Goal: Task Accomplishment & Management: Complete application form

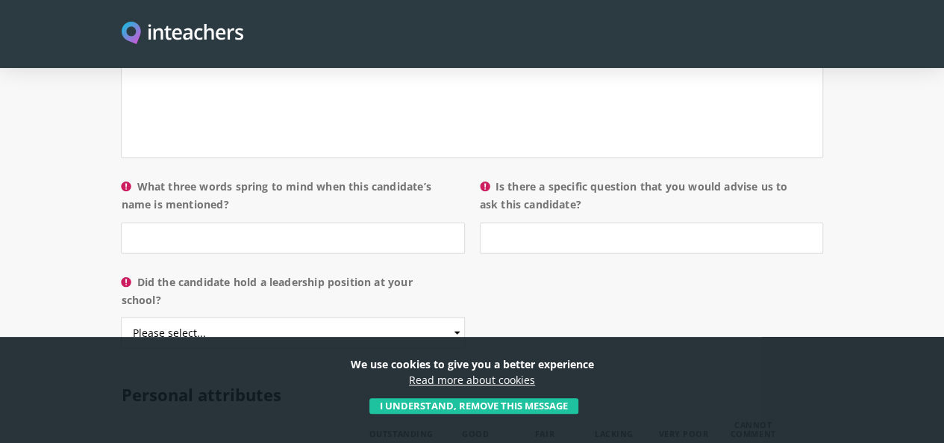
scroll to position [1597, 0]
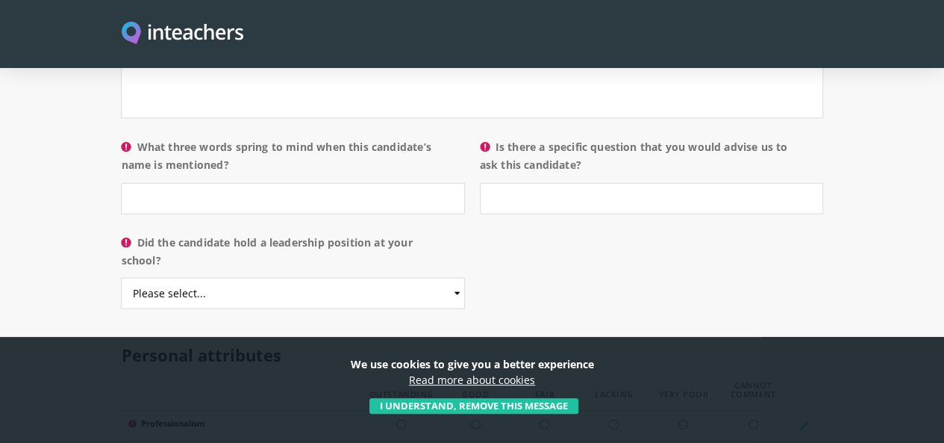
drag, startPoint x: 944, startPoint y: 216, endPoint x: 947, endPoint y: 207, distance: 10.2
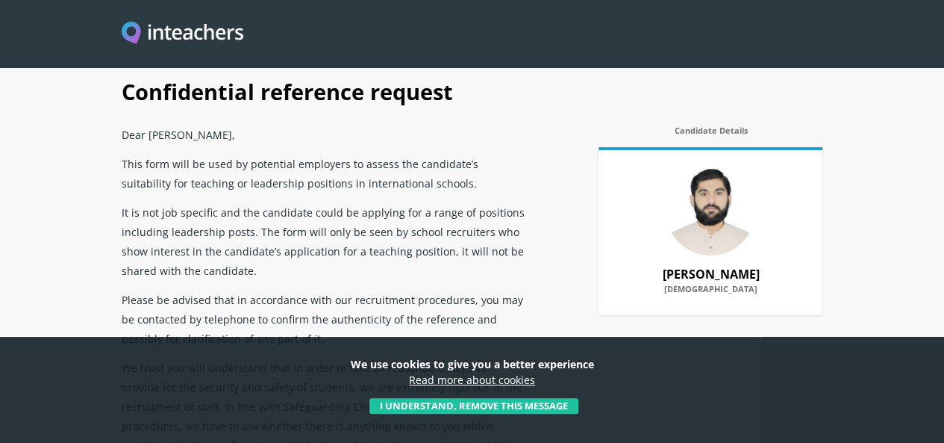
scroll to position [101, 0]
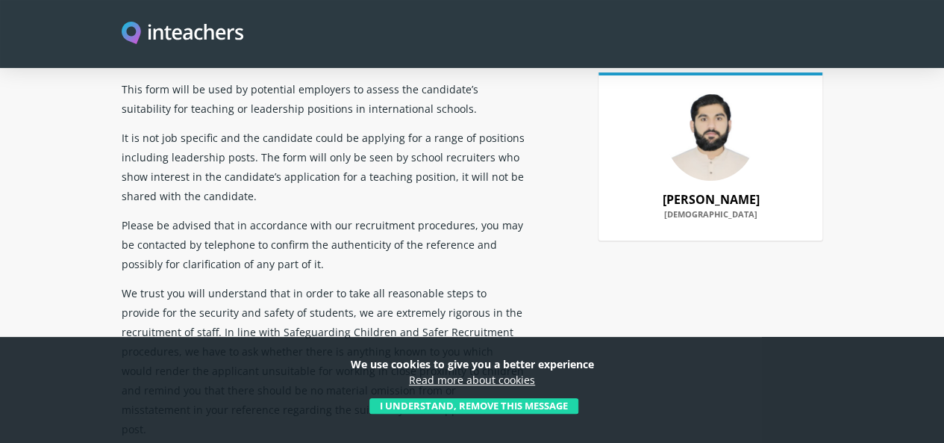
click at [550, 406] on button "I understand, remove this message" at bounding box center [474, 406] width 209 height 16
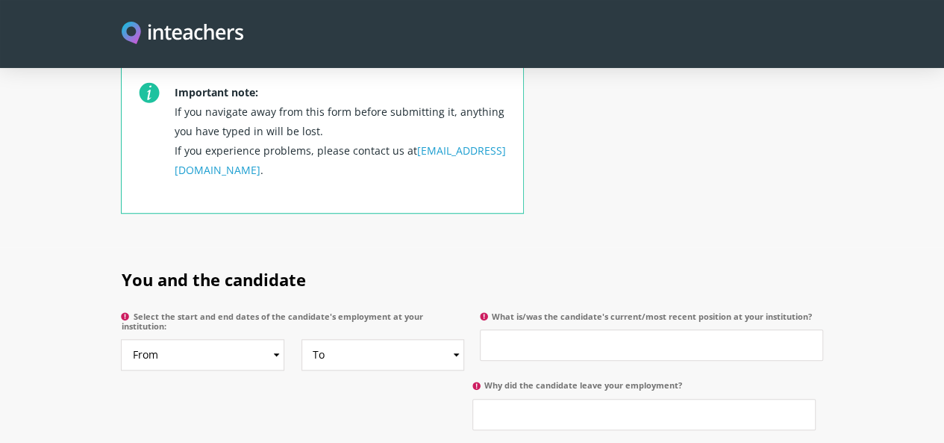
scroll to position [604, 0]
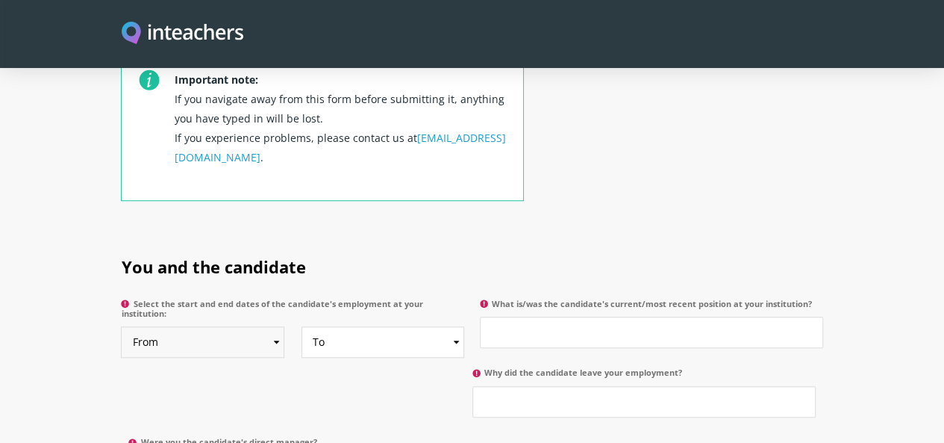
click at [230, 326] on select "From 2025 2024 2023 2022 2021 2020 2019 2018 2017 2016 2015 2014 2013 2012 2011…" at bounding box center [202, 341] width 163 height 31
click at [459, 234] on h2 "You and the candidate" at bounding box center [472, 263] width 702 height 58
click at [242, 299] on label "Select the start and end dates of the candidate's employment at your institutio…" at bounding box center [292, 313] width 343 height 28
click at [242, 326] on select "From 2025 2024 2023 2022 2021 2020 2019 2018 2017 2016 2015 2014 2013 2012 2011…" at bounding box center [202, 341] width 163 height 31
click at [236, 326] on select "From 2025 2024 2023 2022 2021 2020 2019 2018 2017 2016 2015 2014 2013 2012 2011…" at bounding box center [202, 341] width 163 height 31
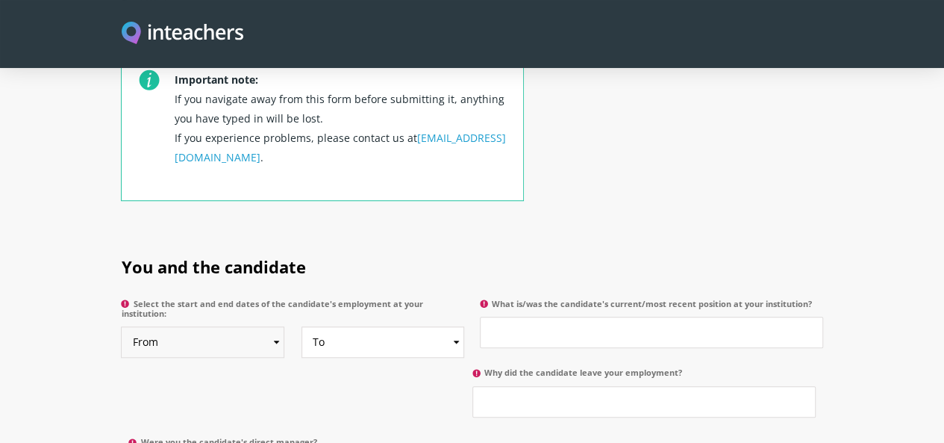
select select "2023"
click at [121, 326] on select "From 2025 2024 2023 2022 2021 2020 2019 2018 2017 2016 2015 2014 2013 2012 2011…" at bounding box center [202, 341] width 163 height 31
click at [320, 326] on select "To Currently 2025 2024 2023 2022 2021 2020 2019 2018 2017 2016 2015 2014 2013 2…" at bounding box center [383, 341] width 163 height 31
select select "2025"
click at [302, 326] on select "To Currently 2025 2024 2023 2022 2021 2020 2019 2018 2017 2016 2015 2014 2013 2…" at bounding box center [383, 341] width 163 height 31
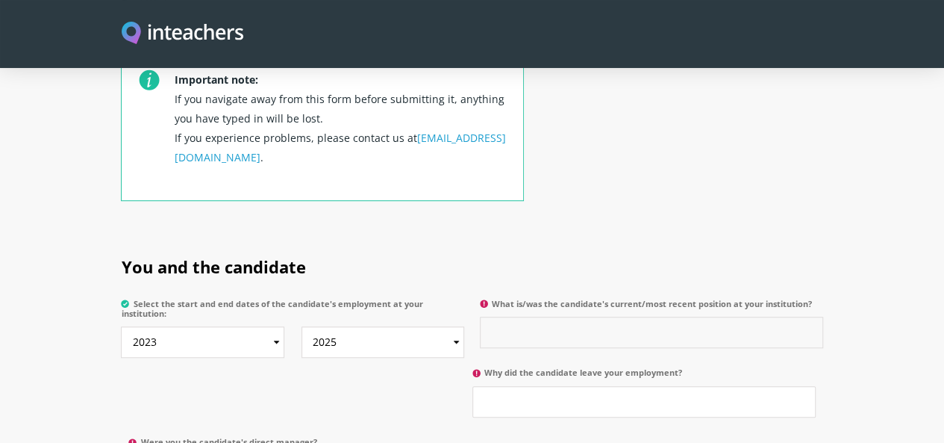
click at [583, 317] on input "What is/was the candidate's current/most recent position at your institution?" at bounding box center [651, 332] width 343 height 31
type input "Vice principal/Head Teacher"
click at [473, 386] on input "Why did the candidate leave your employment?" at bounding box center [644, 401] width 343 height 31
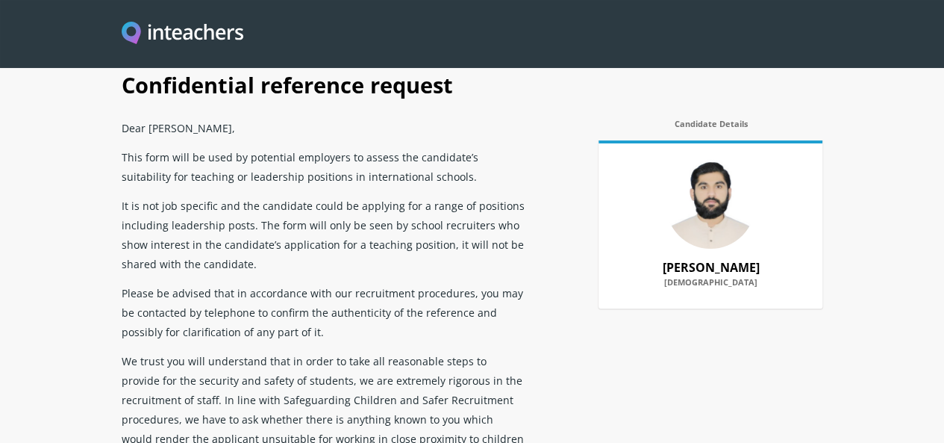
scroll to position [0, 0]
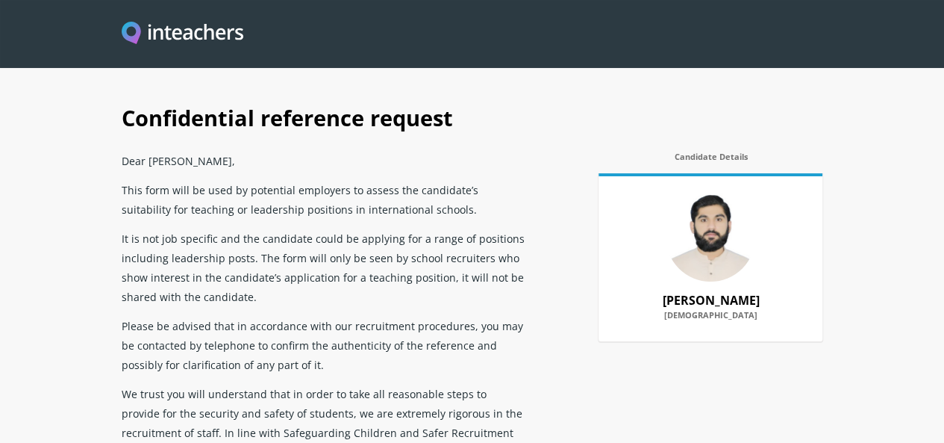
click at [614, 146] on h1 "Confidential reference request" at bounding box center [472, 116] width 702 height 58
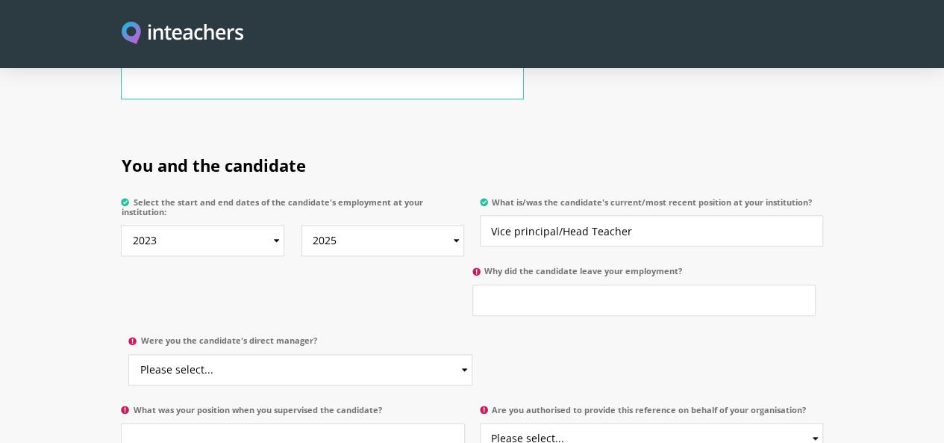
scroll to position [741, 0]
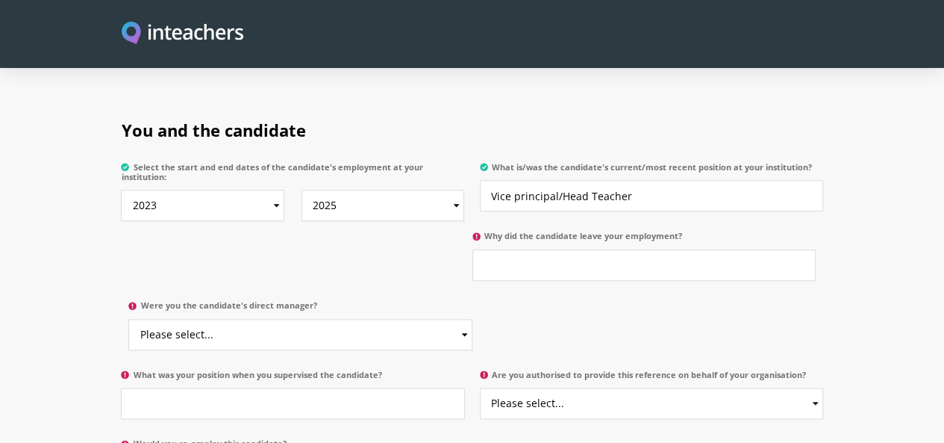
drag, startPoint x: 258, startPoint y: 192, endPoint x: 65, endPoint y: 191, distance: 193.3
click at [473, 231] on label "Why did the candidate leave your employment?" at bounding box center [644, 240] width 343 height 19
copy label "Why did the candidate leave your employment?"
click at [473, 249] on input "Why did the candidate leave your employment?" at bounding box center [644, 264] width 343 height 31
paste input "The candidate left our employment on good terms to pursue new opportunities for…"
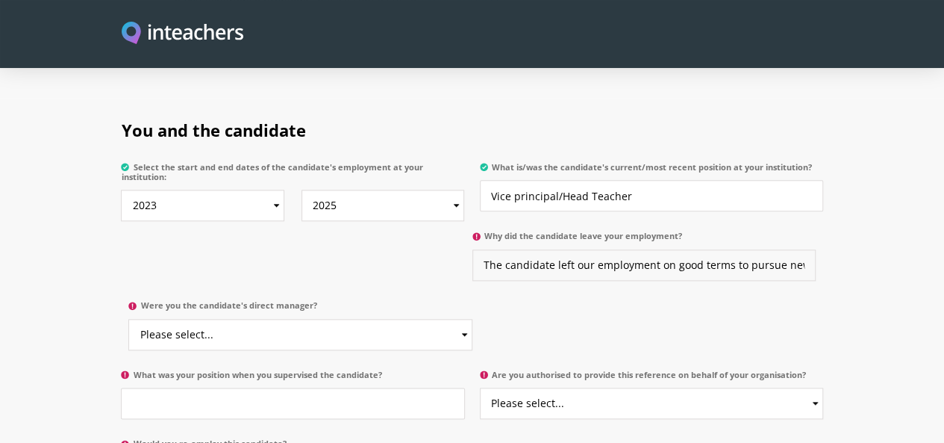
scroll to position [0, 1264]
type input "The candidate left our employment on good terms to pursue new opportunities for…"
click at [203, 387] on input "What was your position when you supervised the candidate?" at bounding box center [292, 402] width 343 height 31
drag, startPoint x: 69, startPoint y: 263, endPoint x: 381, endPoint y: 264, distance: 312.8
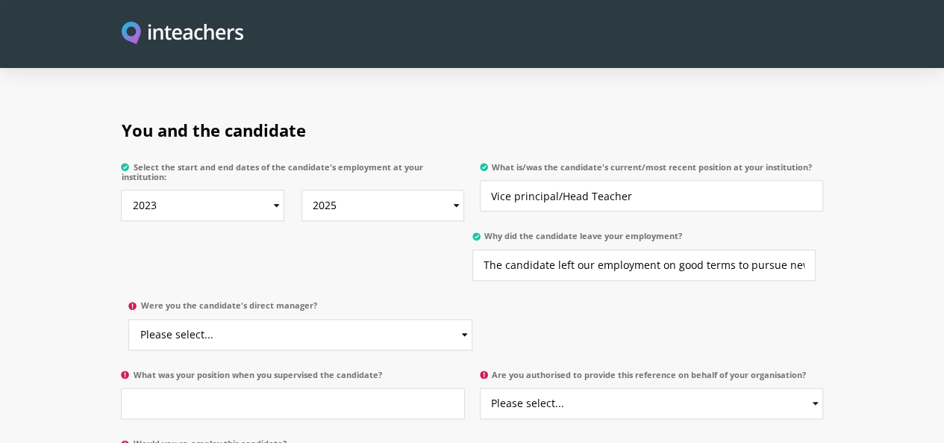
click at [381, 370] on label "What was your position when you supervised the candidate?" at bounding box center [292, 379] width 343 height 19
copy label "What was your position when you supervised the candidate?"
click at [324, 370] on label "What was your position when you supervised the candidate?" at bounding box center [292, 379] width 343 height 19
click at [324, 387] on input "What was your position when you supervised the candidate?" at bounding box center [292, 402] width 343 height 31
paste input "I supervised the candidate in my capacity as Head Teacher and Administrative Le…"
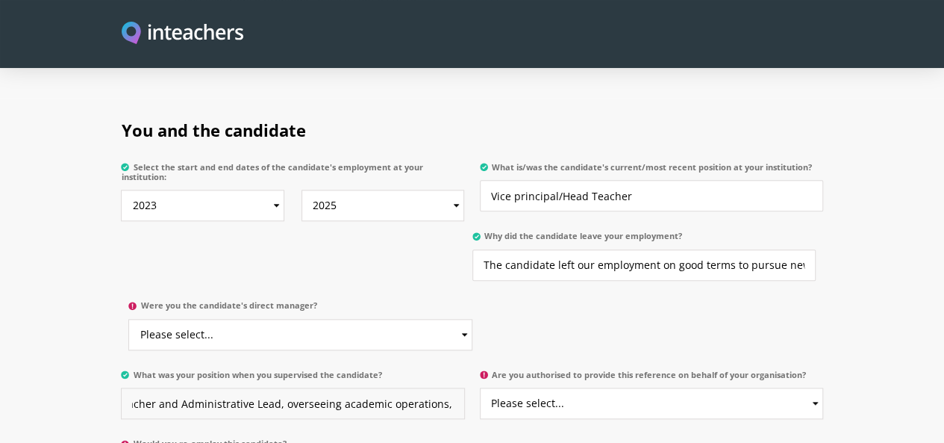
scroll to position [0, 243]
type input "I supervised the candidate in my capacity as Head Teacher and Administrative Le…"
click at [472, 294] on p "Were you the candidate's direct manager? Please select... Yes No" at bounding box center [296, 328] width 351 height 69
click at [472, 319] on select "Please select... Yes No" at bounding box center [299, 334] width 343 height 31
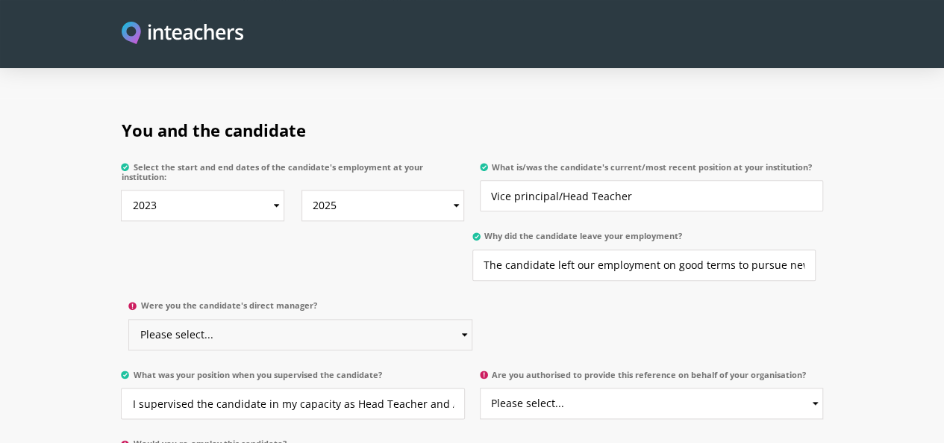
select select "Yes"
click at [472, 319] on select "Please select... Yes No" at bounding box center [299, 334] width 343 height 31
click at [575, 387] on select "Please select... Yes No" at bounding box center [651, 402] width 343 height 31
select select "Yes"
click at [481, 387] on select "Please select... Yes No" at bounding box center [651, 402] width 343 height 31
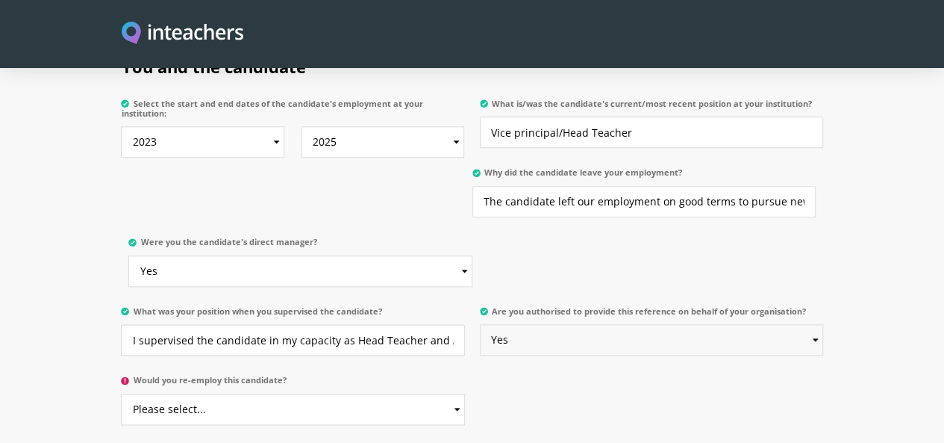
scroll to position [958, 0]
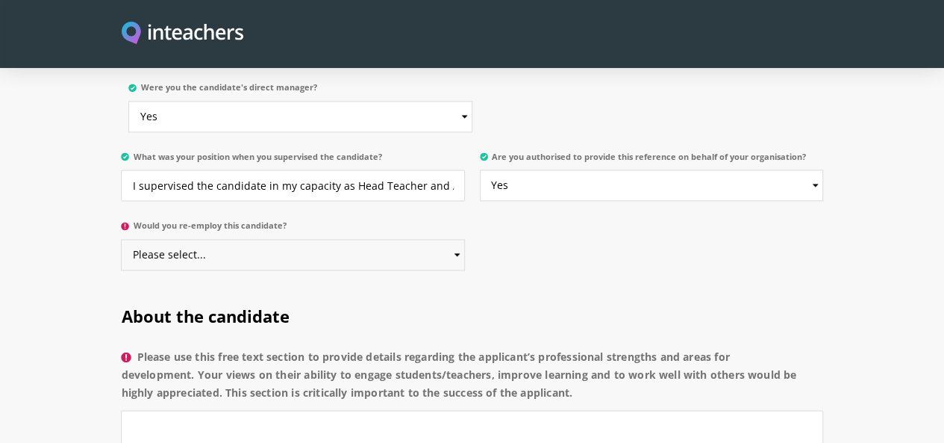
click at [312, 239] on select "Please select... Yes No" at bounding box center [292, 254] width 343 height 31
select select "Yes"
click at [121, 239] on select "Please select... Yes No" at bounding box center [292, 254] width 343 height 31
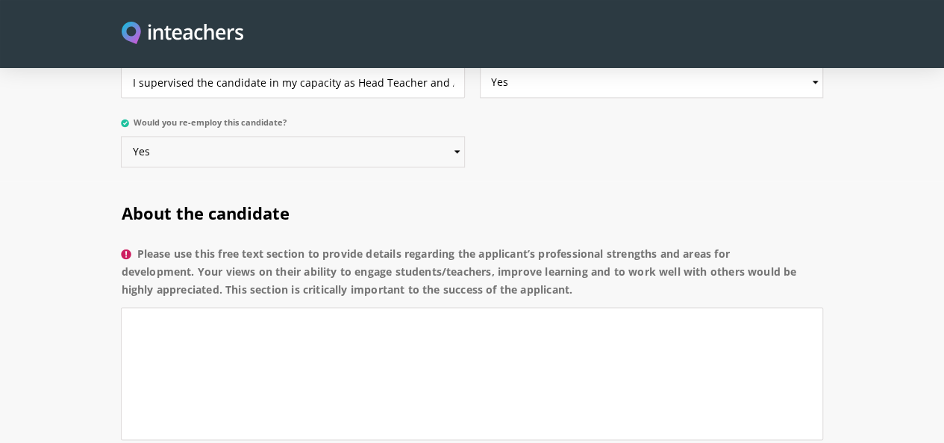
scroll to position [1083, 0]
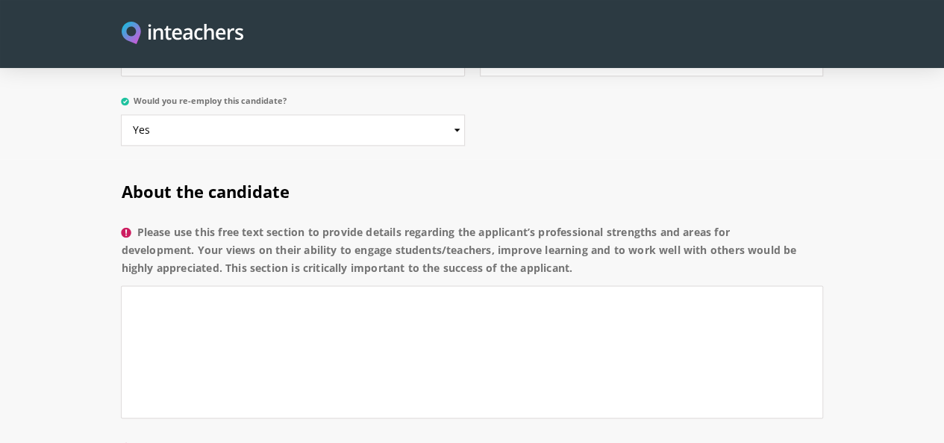
drag, startPoint x: 68, startPoint y: 129, endPoint x: 184, endPoint y: 175, distance: 125.3
click at [184, 223] on label "Please use this free text section to provide details regarding the applicant’s …" at bounding box center [472, 254] width 702 height 63
copy label "Please use this free text section to provide details regarding the applicant’s …"
click at [417, 285] on textarea "Please use this free text section to provide details regarding the applicant’s …" at bounding box center [472, 351] width 702 height 133
paste textarea "[Loremipsu’d Sita] co a elitse doeiusmod tem incidid utlaboree doloremagnaa eni…"
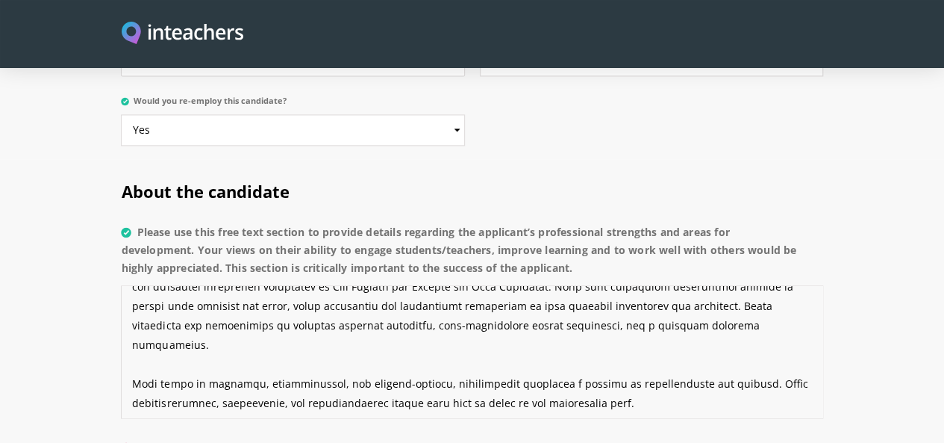
scroll to position [51, 0]
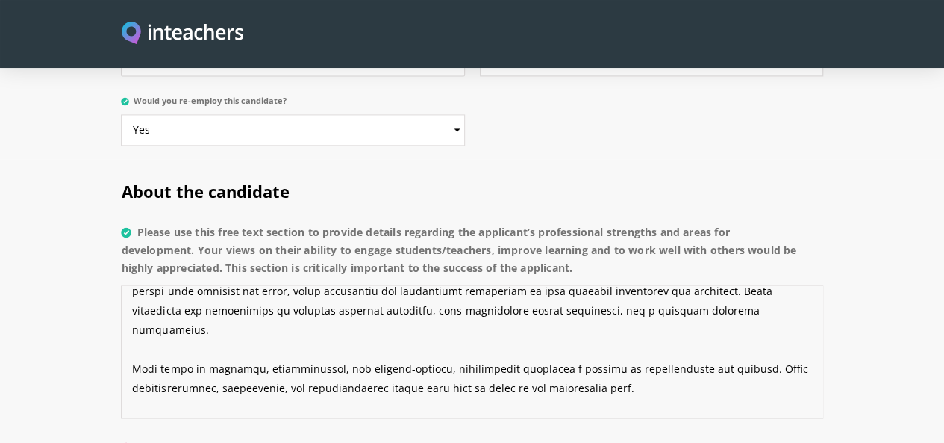
click at [281, 320] on textarea "Please use this free text section to provide details regarding the applicant’s …" at bounding box center [472, 351] width 702 height 133
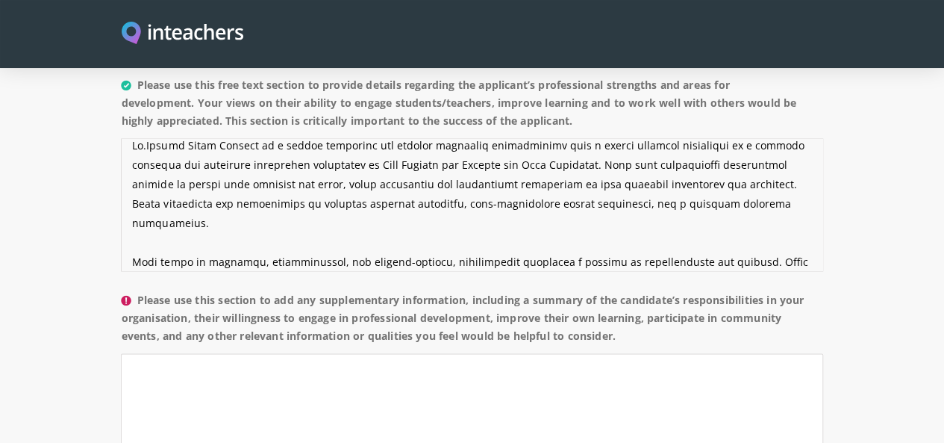
scroll to position [1274, 0]
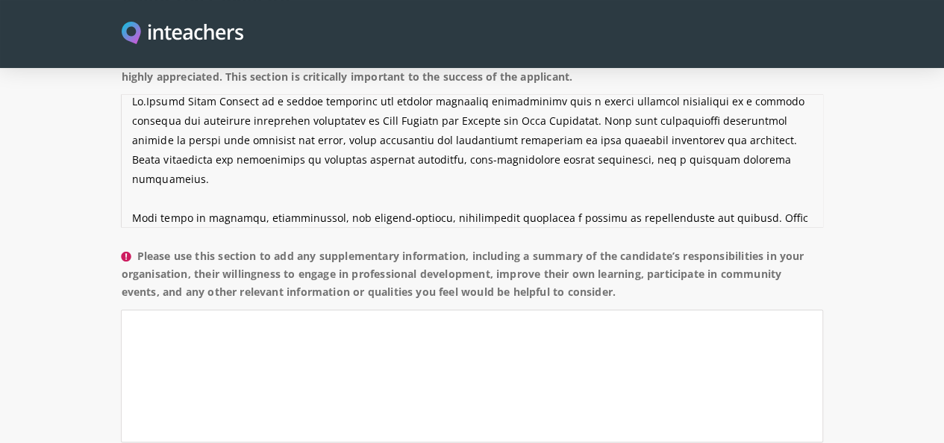
type textarea "[PERSON_NAME] is a highly dedicated and capable education professional with a s…"
drag, startPoint x: 69, startPoint y: 162, endPoint x: 297, endPoint y: 203, distance: 232.1
click at [297, 246] on label "Please use this section to add any supplementary information, including a summa…" at bounding box center [472, 277] width 702 height 63
copy label "Please use this section to add any supplementary information, including a summa…"
click at [374, 309] on textarea "Please use this section to add any supplementary information, including a summa…" at bounding box center [472, 375] width 702 height 133
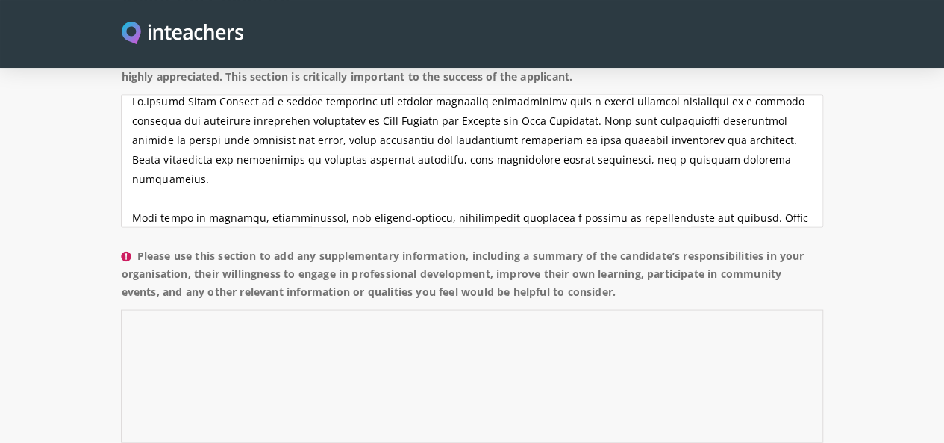
paste textarea "During their time with us, [Applicant’s Name] served as Head Teacher for Scienc…"
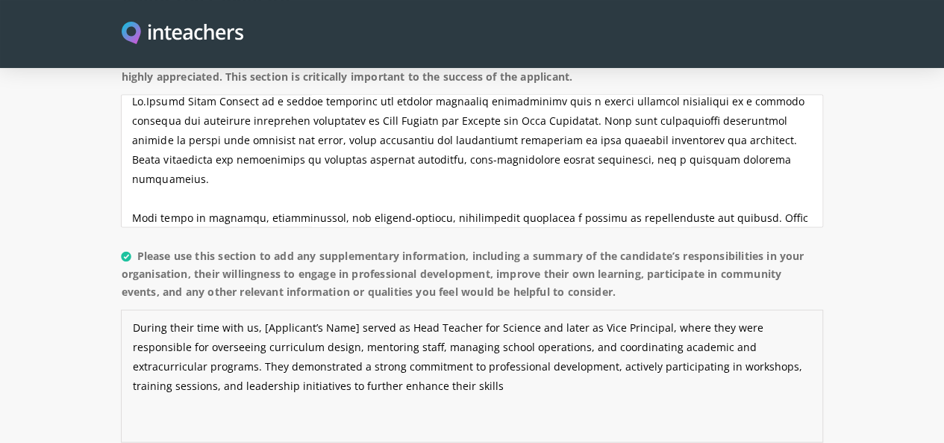
click at [278, 309] on textarea "During their time with us, [Applicant’s Name] served as Head Teacher for Scienc…" at bounding box center [472, 375] width 702 height 133
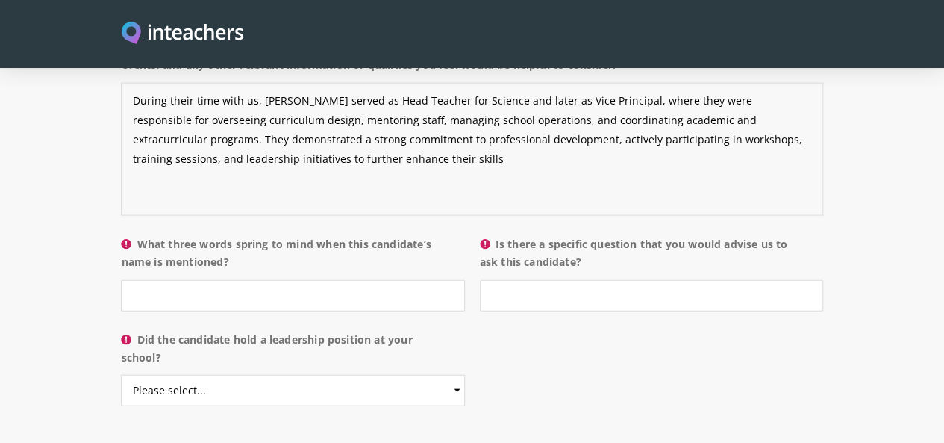
scroll to position [1571, 0]
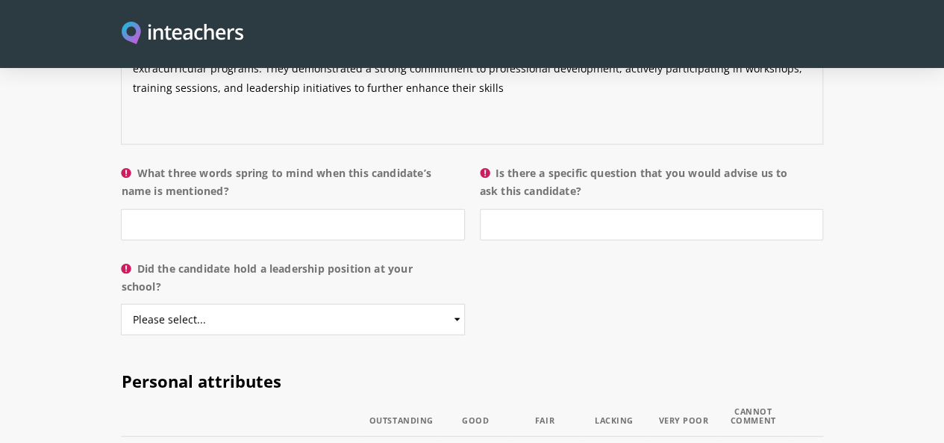
type textarea "During their time with us, [PERSON_NAME] served as Head Teacher for Science and…"
click at [370, 209] on input "What three words spring to mind when this candidate’s name is mentioned?" at bounding box center [292, 224] width 343 height 31
drag, startPoint x: 69, startPoint y: 92, endPoint x: 112, endPoint y: 116, distance: 49.2
click at [121, 164] on label "What three words spring to mind when this candidate’s name is mentioned?" at bounding box center [292, 186] width 343 height 45
copy label "What three words spring to mind when this candidate’s name is mentioned?"
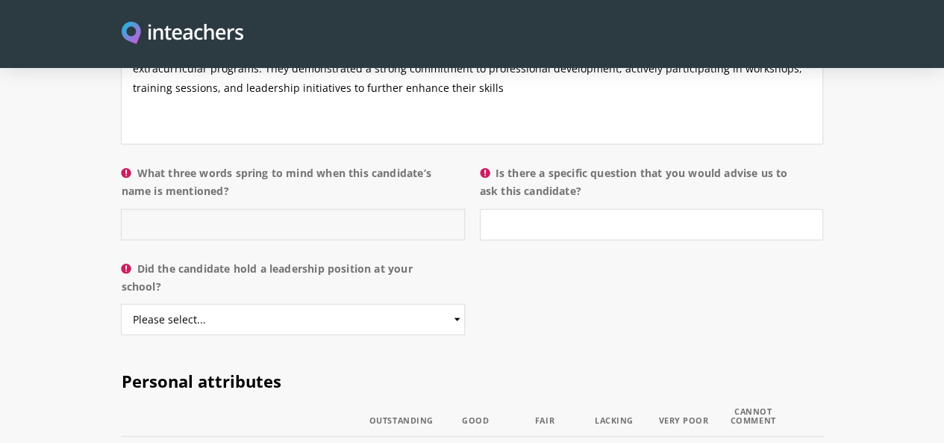
click at [299, 209] on input "What three words spring to mind when this candidate’s name is mentioned?" at bounding box center [292, 224] width 343 height 31
paste input "Reliable, Innovative, Respected"
type input "Reliable, Innovative, Respected"
click at [517, 164] on label "Is there a specific question that you would advise us to ask this candidate?" at bounding box center [651, 186] width 343 height 45
click at [517, 209] on input "Is there a specific question that you would advise us to ask this candidate?" at bounding box center [651, 224] width 343 height 31
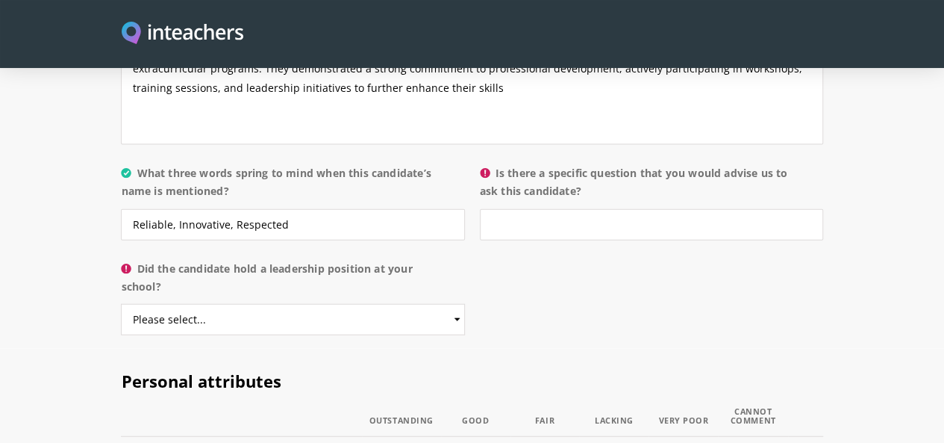
drag, startPoint x: 497, startPoint y: 86, endPoint x: 538, endPoint y: 116, distance: 50.8
click at [538, 164] on label "Is there a specific question that you would advise us to ask this candidate?" at bounding box center [651, 186] width 343 height 45
copy label "Is there a specific question that you would advise us to ask this candidate?"
click at [673, 209] on input "Is there a specific question that you would advise us to ask this candidate?" at bounding box center [651, 224] width 343 height 31
paste input "Can you share a specific example of how you successfully engaged students in a …"
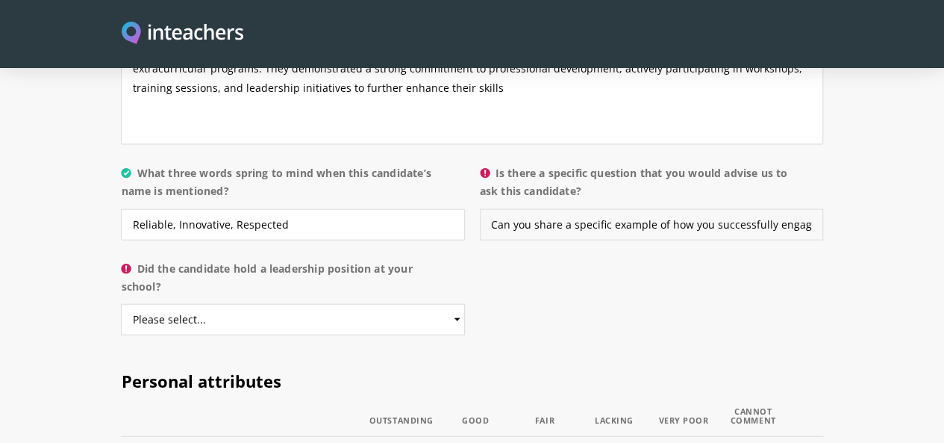
scroll to position [0, 242]
type input "Can you share a specific example of how you successfully engaged students in a …"
click at [296, 304] on select "Please select... Yes No" at bounding box center [292, 319] width 343 height 31
select select "Yes"
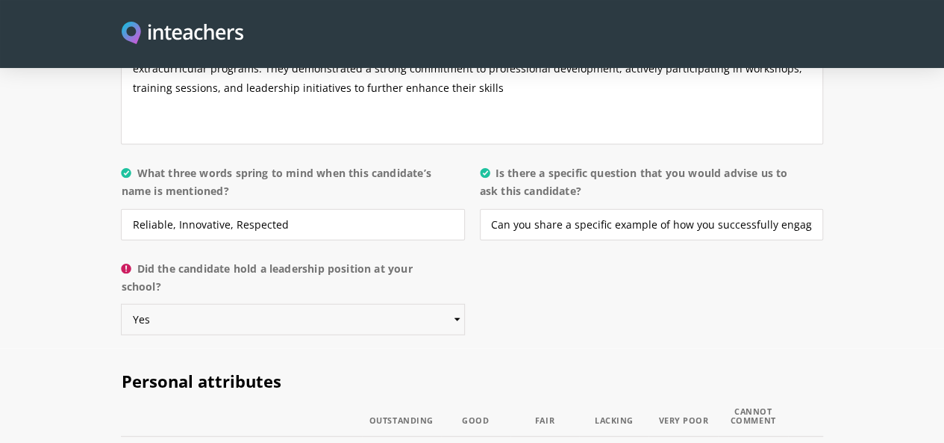
click at [121, 304] on select "Please select... Yes No" at bounding box center [292, 319] width 343 height 31
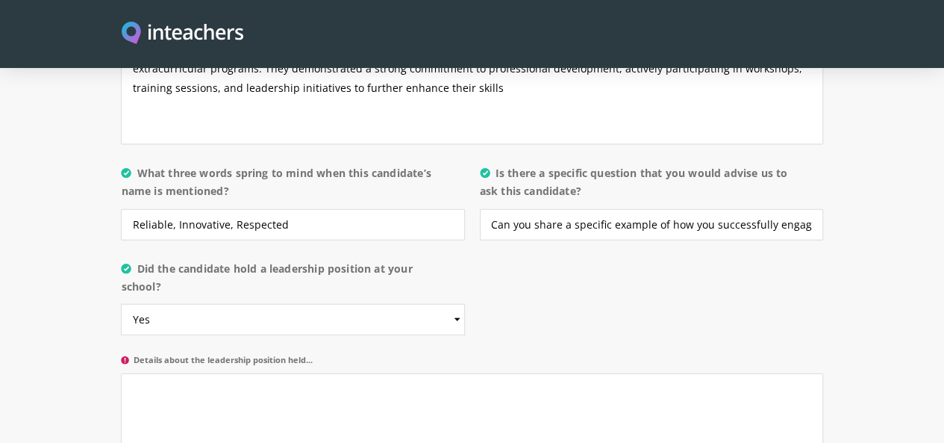
drag, startPoint x: 266, startPoint y: 264, endPoint x: 63, endPoint y: 257, distance: 203.2
click at [121, 349] on p "Details about the leadership position held..." at bounding box center [472, 434] width 702 height 171
copy label "Details about the leadership position held..."
click at [284, 373] on textarea "Details about the leadership position held..." at bounding box center [472, 439] width 702 height 133
paste textarea "The candidate held significant leadership roles within our school, serving as V…"
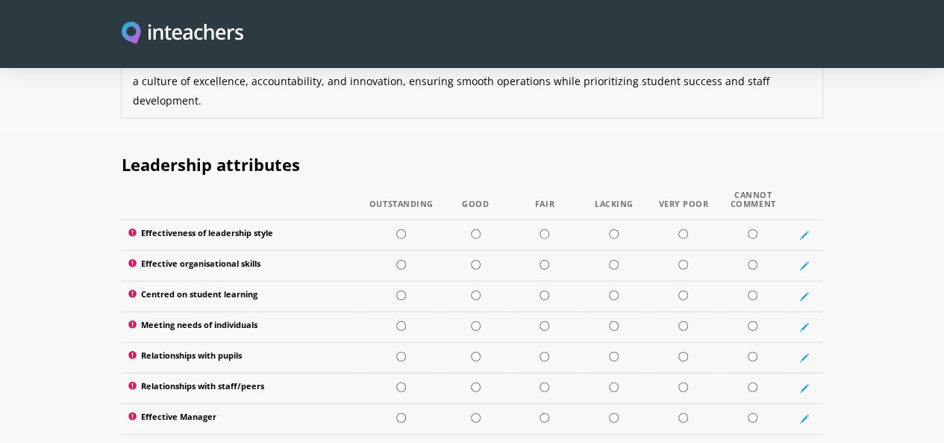
scroll to position [1969, 0]
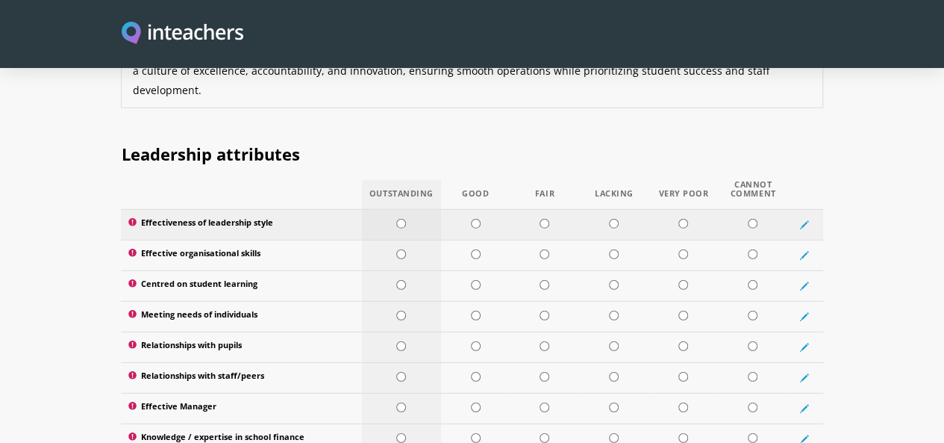
type textarea "The candidate held significant leadership roles within our school, serving as V…"
click at [396, 219] on input "radio" at bounding box center [401, 224] width 10 height 10
radio input "true"
drag, startPoint x: 381, startPoint y: 168, endPoint x: 390, endPoint y: 180, distance: 14.9
click at [381, 240] on td at bounding box center [401, 255] width 79 height 31
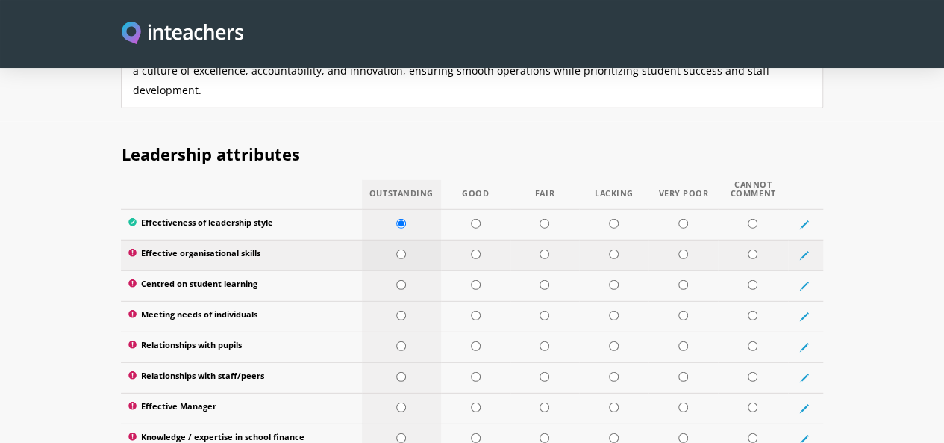
radio input "true"
click at [394, 240] on td at bounding box center [401, 255] width 79 height 31
click at [396, 280] on input "radio" at bounding box center [401, 285] width 10 height 10
radio input "true"
click at [396, 311] on input "radio" at bounding box center [401, 316] width 10 height 10
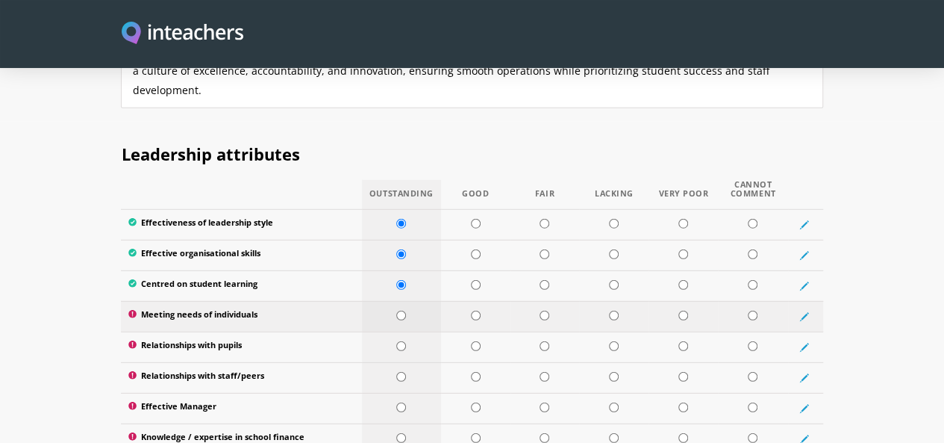
radio input "true"
click at [387, 331] on td at bounding box center [401, 346] width 79 height 31
radio input "true"
click at [383, 362] on td at bounding box center [401, 377] width 79 height 31
radio input "true"
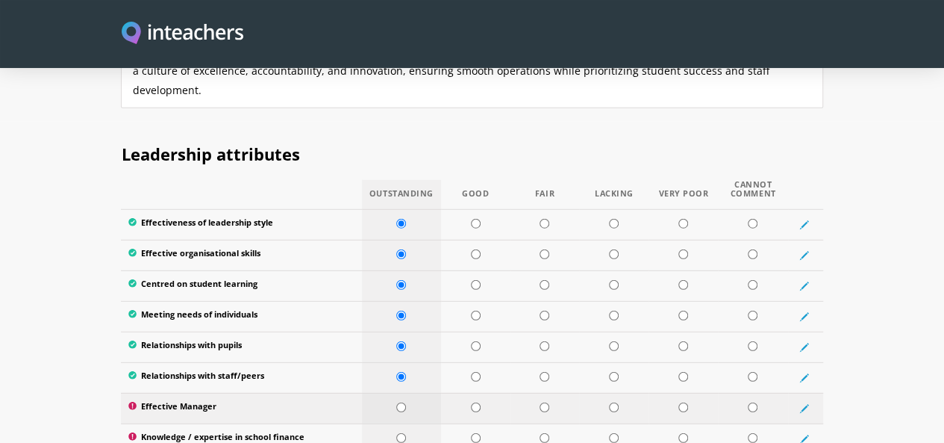
click at [396, 402] on input "radio" at bounding box center [401, 407] width 10 height 10
radio input "true"
click at [471, 433] on input "radio" at bounding box center [476, 438] width 10 height 10
radio input "true"
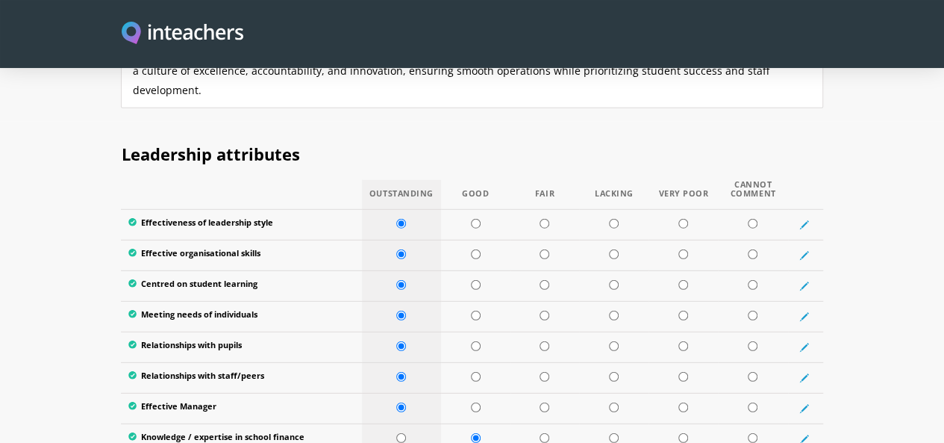
radio input "true"
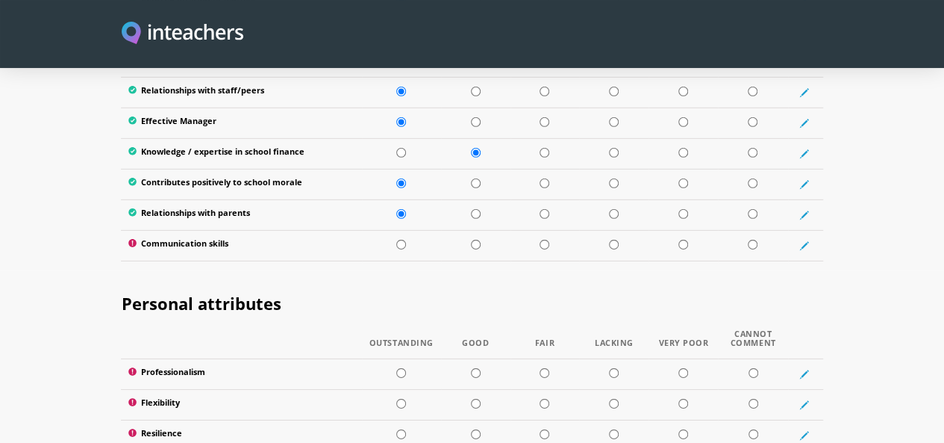
scroll to position [2326, 0]
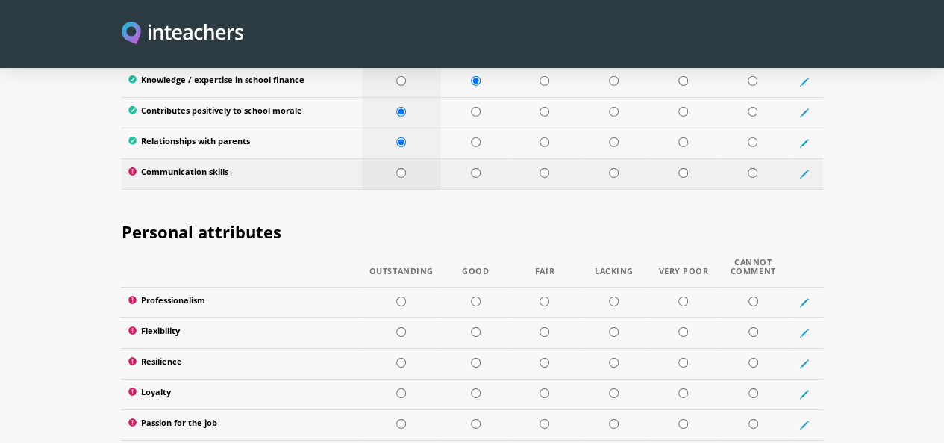
click at [396, 168] on input "radio" at bounding box center [401, 173] width 10 height 10
radio input "true"
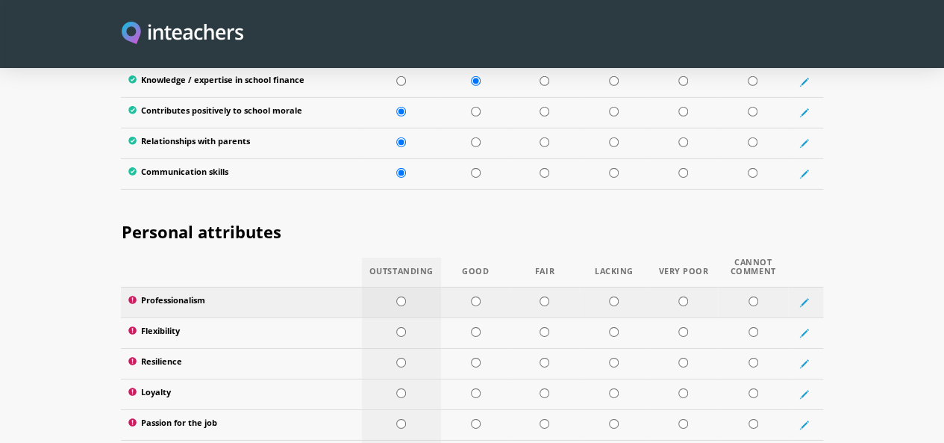
click at [396, 296] on input "radio" at bounding box center [401, 301] width 10 height 10
radio input "true"
click at [396, 327] on input "radio" at bounding box center [401, 332] width 10 height 10
radio input "true"
click at [396, 358] on input "radio" at bounding box center [401, 363] width 10 height 10
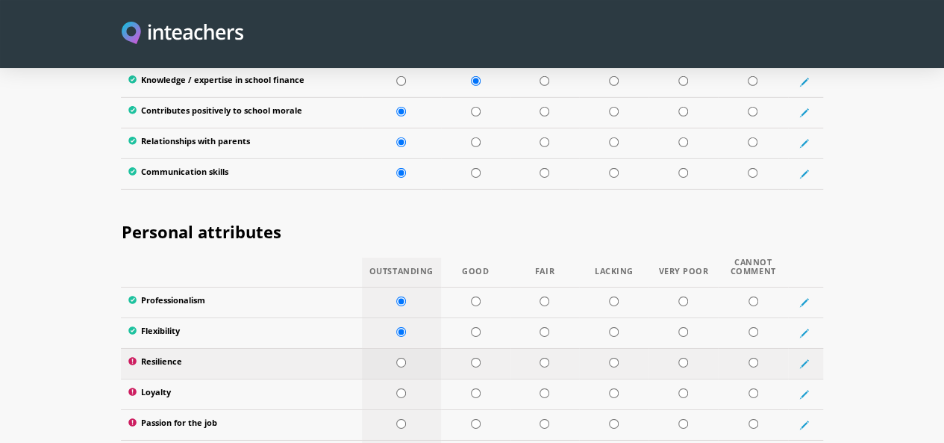
radio input "true"
click at [396, 388] on input "radio" at bounding box center [401, 393] width 10 height 10
radio input "true"
click at [396, 419] on input "radio" at bounding box center [401, 424] width 10 height 10
radio input "true"
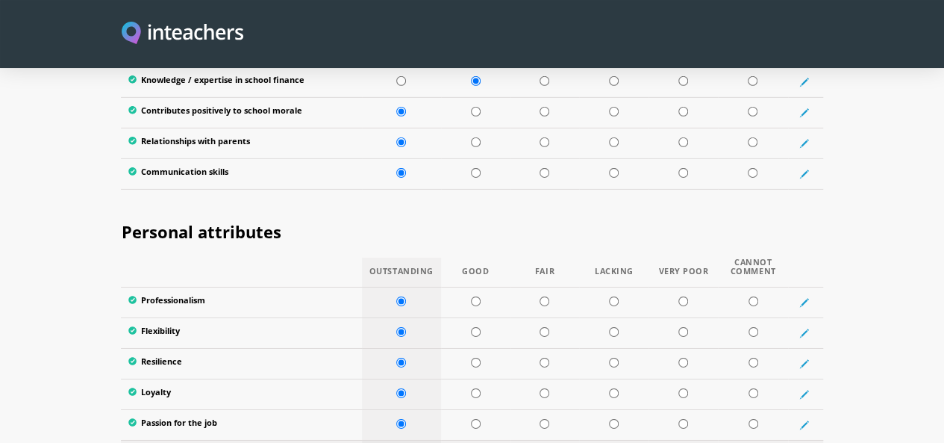
radio input "true"
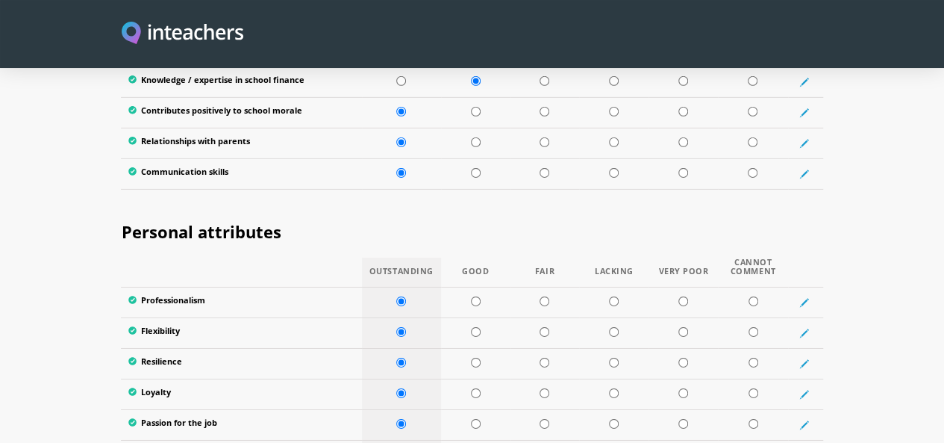
radio input "true"
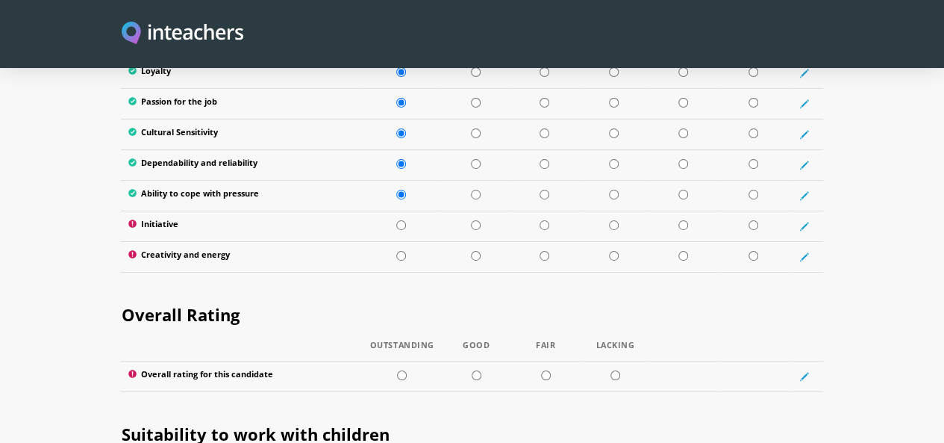
scroll to position [2651, 0]
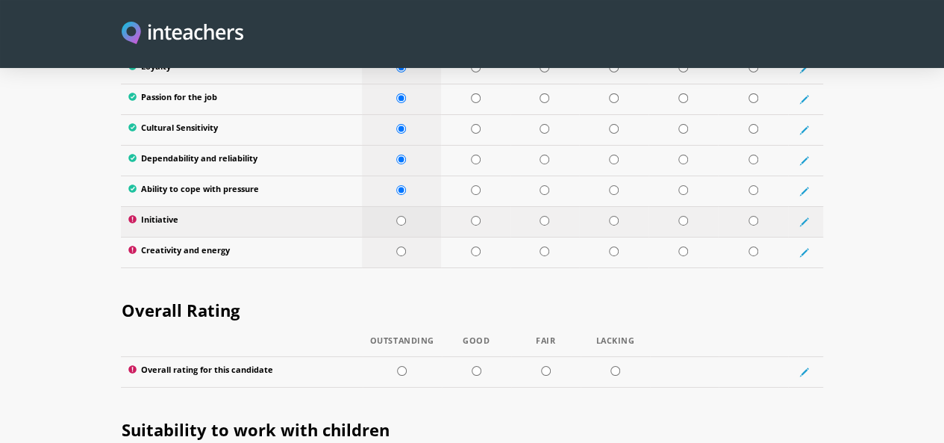
click at [384, 206] on td at bounding box center [401, 221] width 79 height 31
radio input "true"
click at [396, 246] on input "radio" at bounding box center [401, 251] width 10 height 10
radio input "true"
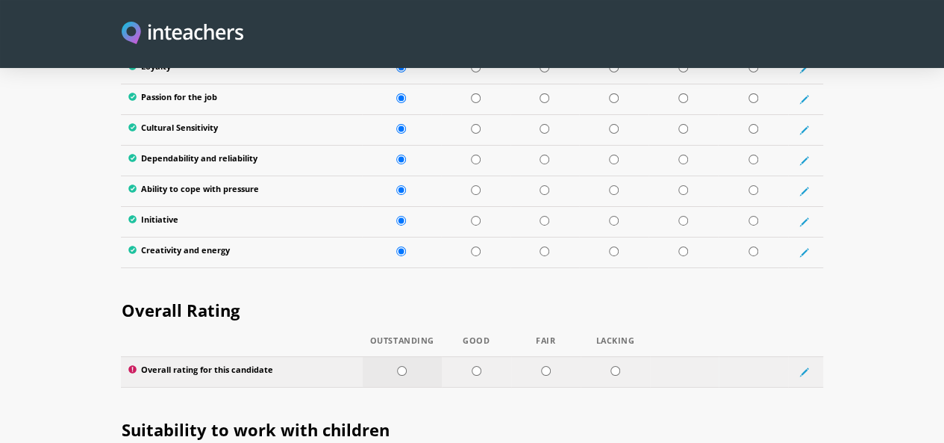
click at [384, 356] on td at bounding box center [402, 371] width 79 height 31
radio input "true"
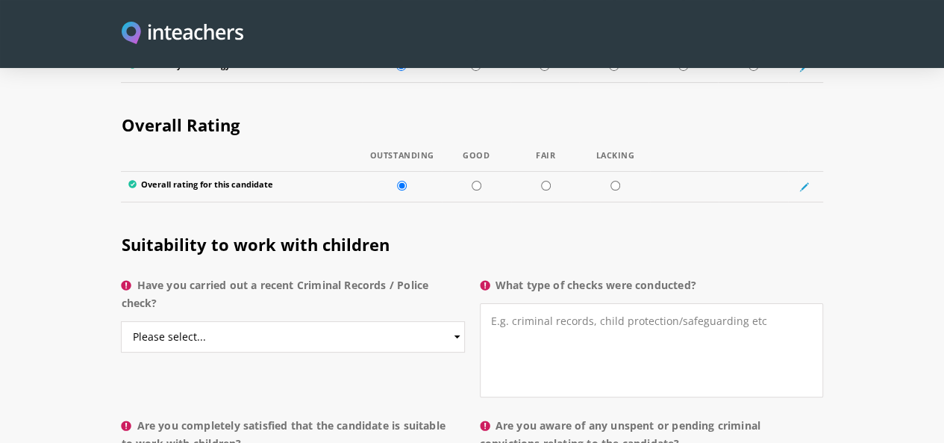
scroll to position [2842, 0]
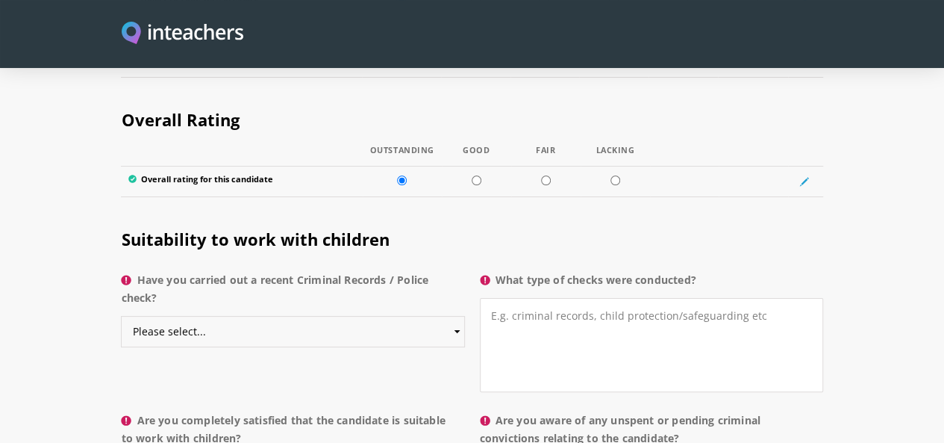
click at [276, 316] on select "Please select... Yes No Do not know" at bounding box center [292, 331] width 343 height 31
select select "Yes"
click at [121, 316] on select "Please select... Yes No Do not know" at bounding box center [292, 331] width 343 height 31
click at [570, 298] on textarea "What type of checks were conducted?" at bounding box center [651, 345] width 343 height 94
type textarea "Police Character Certificate"
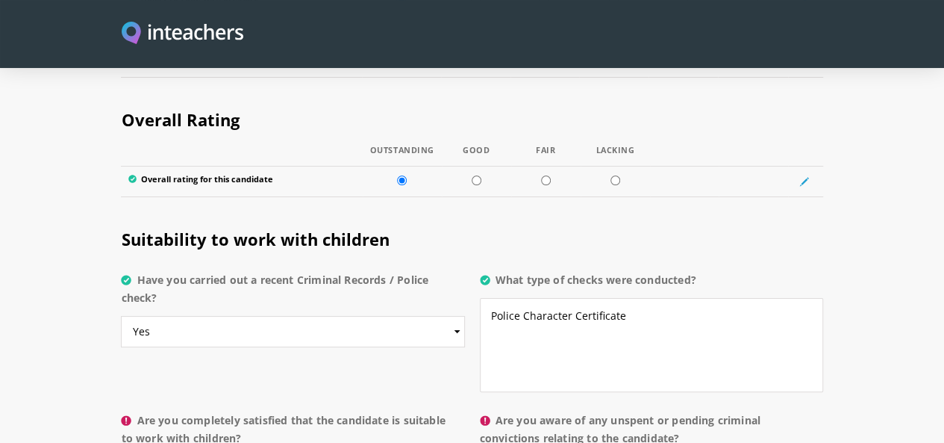
select select "Yes"
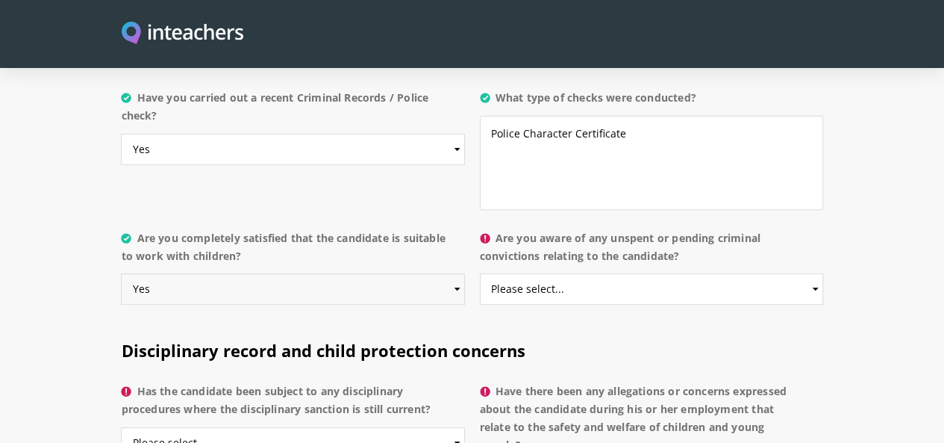
scroll to position [3029, 0]
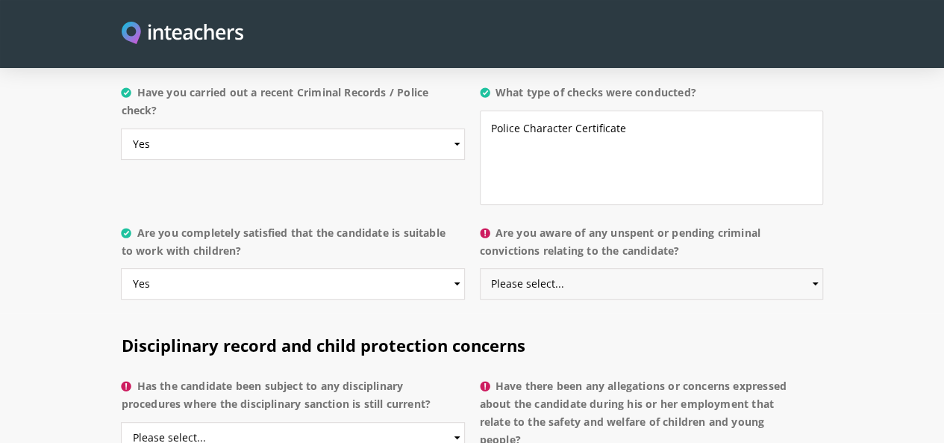
click at [715, 268] on select "Please select... Yes No Do not know" at bounding box center [651, 283] width 343 height 31
select select "No"
click at [481, 268] on select "Please select... Yes No Do not know" at bounding box center [651, 283] width 343 height 31
click at [312, 422] on select "Please select... Yes No Do not know" at bounding box center [292, 437] width 343 height 31
select select "No"
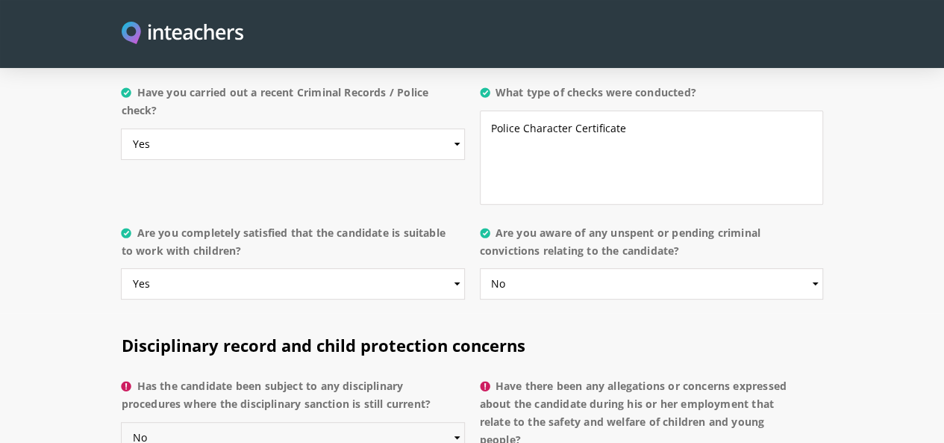
click at [121, 422] on select "Please select... Yes No Do not know" at bounding box center [292, 437] width 343 height 31
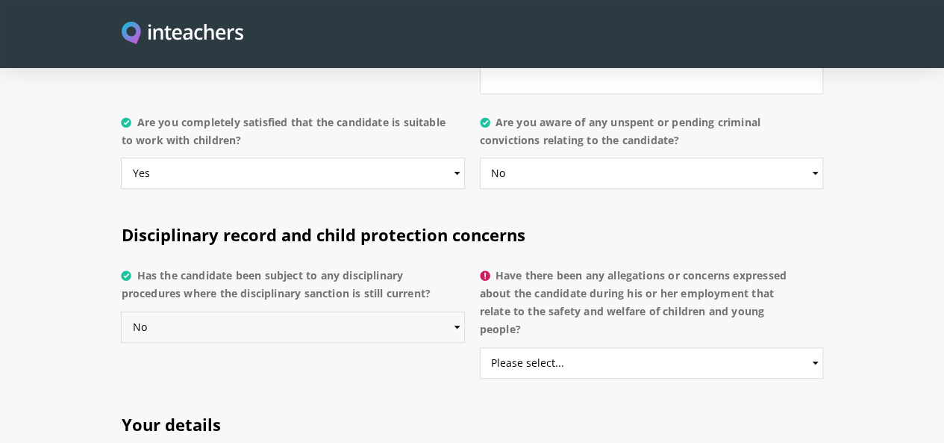
scroll to position [3165, 0]
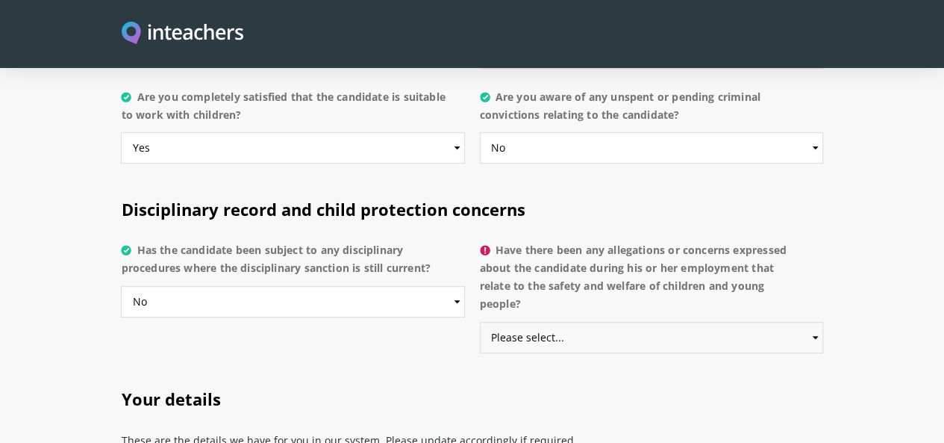
click at [710, 322] on select "Please select... Yes No Do not know" at bounding box center [651, 337] width 343 height 31
select select "No"
click at [481, 322] on select "Please select... Yes No Do not know" at bounding box center [651, 337] width 343 height 31
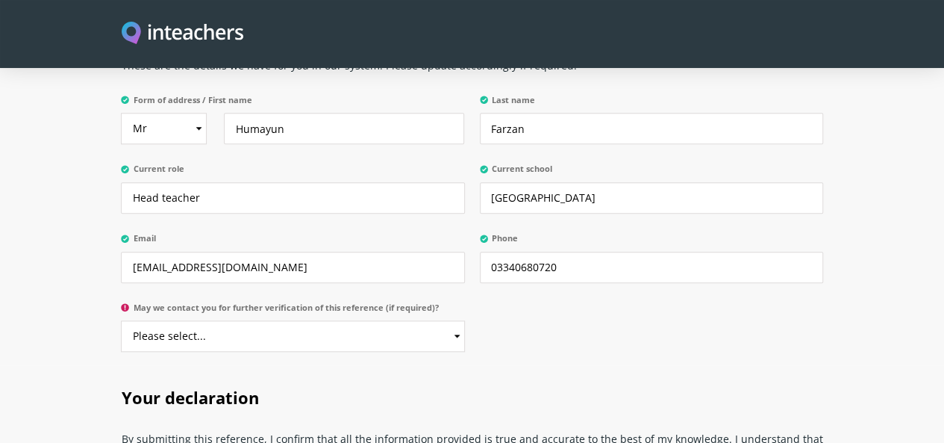
scroll to position [3571, 0]
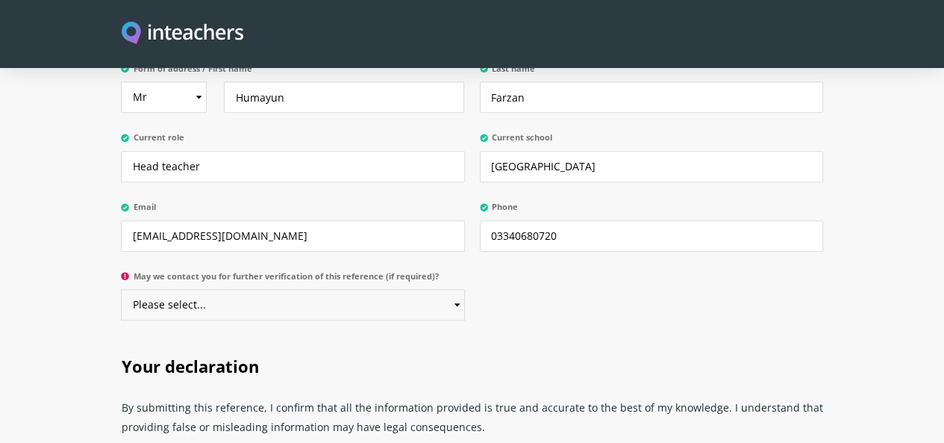
click at [389, 289] on select "Please select... Yes No" at bounding box center [292, 304] width 343 height 31
select select "Yes"
click at [121, 289] on select "Please select... Yes No" at bounding box center [292, 304] width 343 height 31
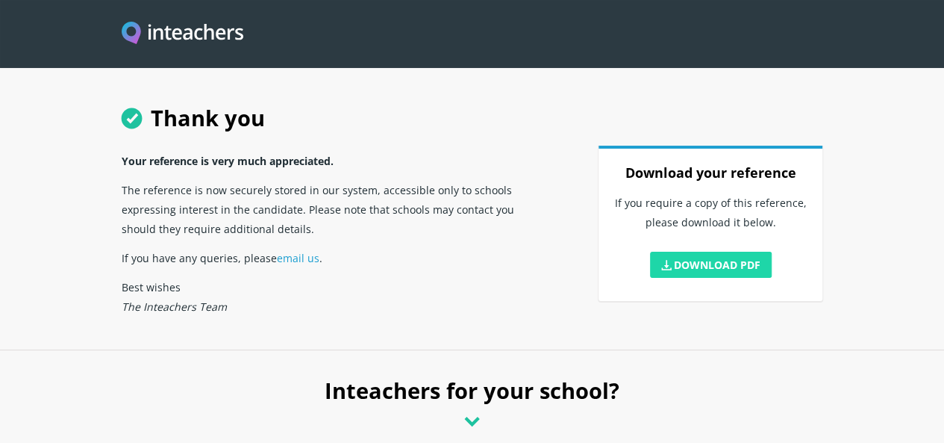
click at [714, 275] on link "Download PDF" at bounding box center [711, 265] width 122 height 26
